Goal: Task Accomplishment & Management: Use online tool/utility

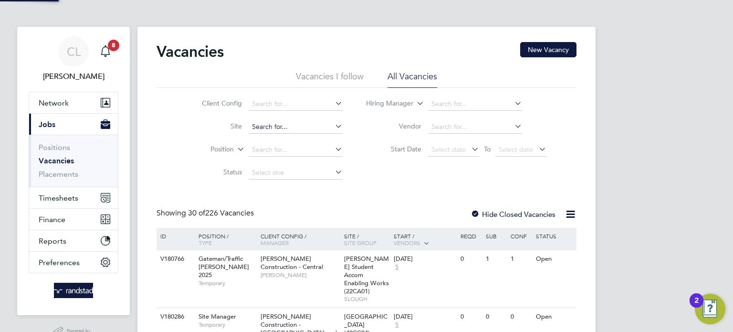
click at [270, 125] on input at bounding box center [296, 126] width 94 height 13
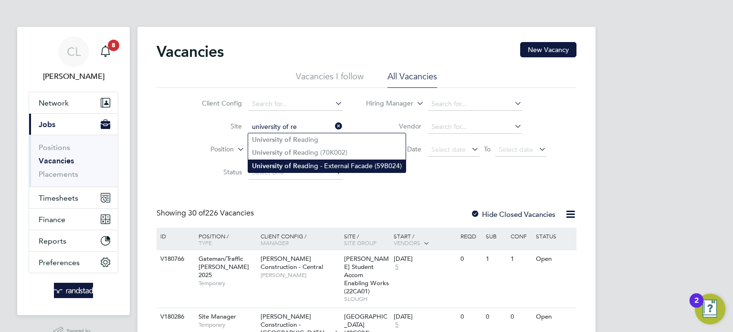
click at [302, 162] on li "University of Re ading - External Facade (59B024)" at bounding box center [326, 165] width 157 height 13
type input "University of Reading - External Facade (59B024)"
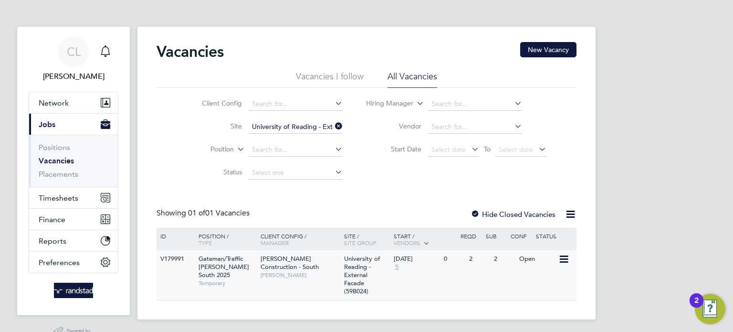
click at [176, 266] on div "V179991" at bounding box center [174, 259] width 33 height 18
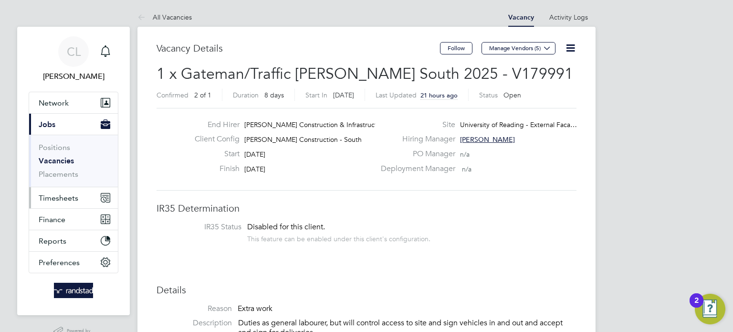
click at [52, 198] on span "Timesheets" at bounding box center [59, 197] width 40 height 9
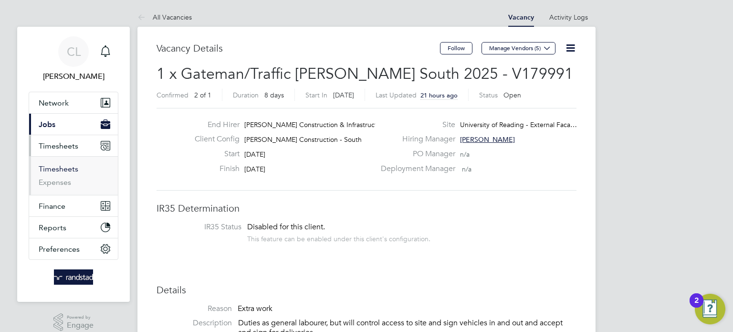
click at [63, 170] on link "Timesheets" at bounding box center [59, 168] width 40 height 9
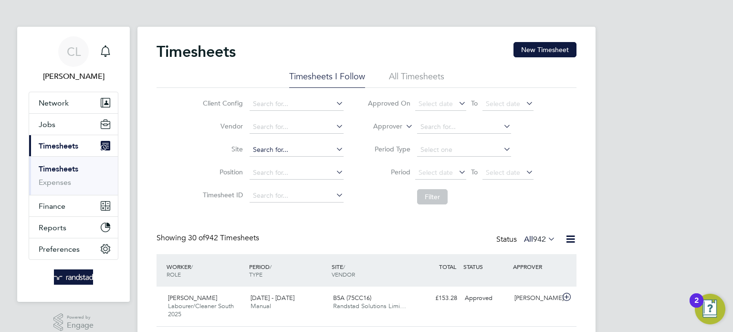
click at [300, 149] on input at bounding box center [297, 149] width 94 height 13
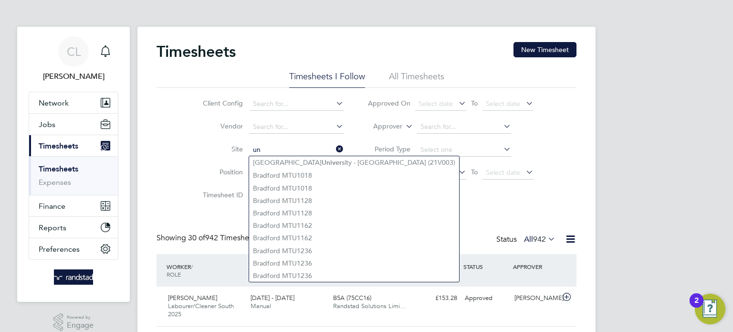
type input "u"
